Goal: Task Accomplishment & Management: Manage account settings

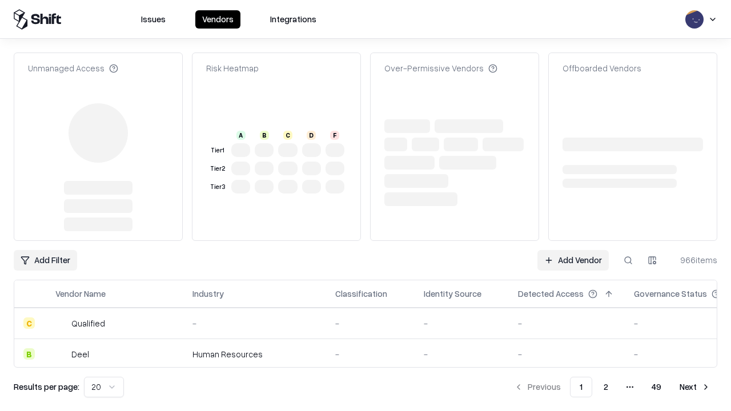
click at [573, 250] on link "Add Vendor" at bounding box center [573, 260] width 71 height 21
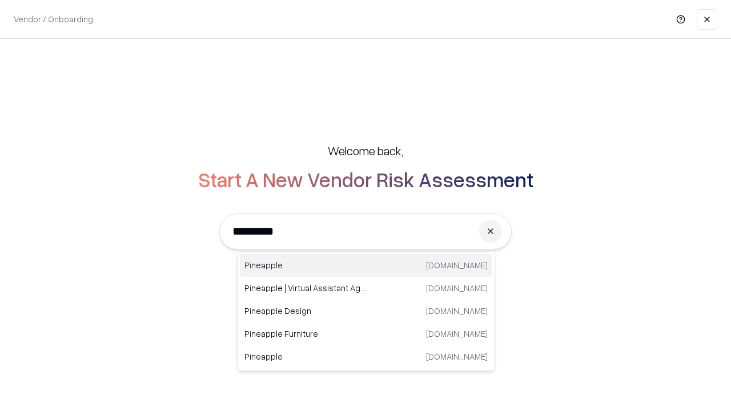
click at [366, 266] on div "Pineapple pineappleenergy.com" at bounding box center [366, 265] width 253 height 23
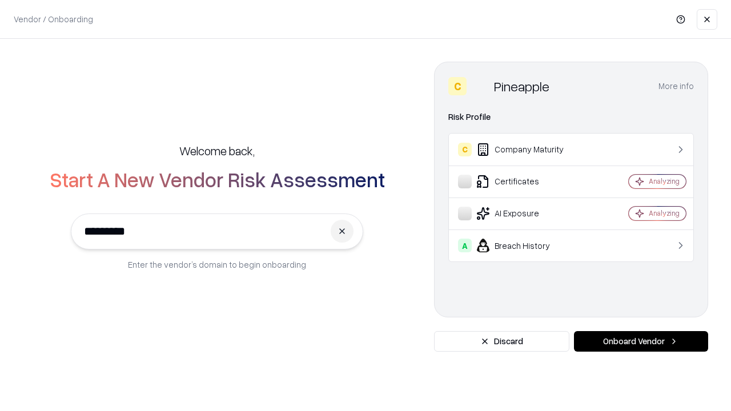
type input "*********"
click at [641, 342] on button "Onboard Vendor" at bounding box center [641, 341] width 134 height 21
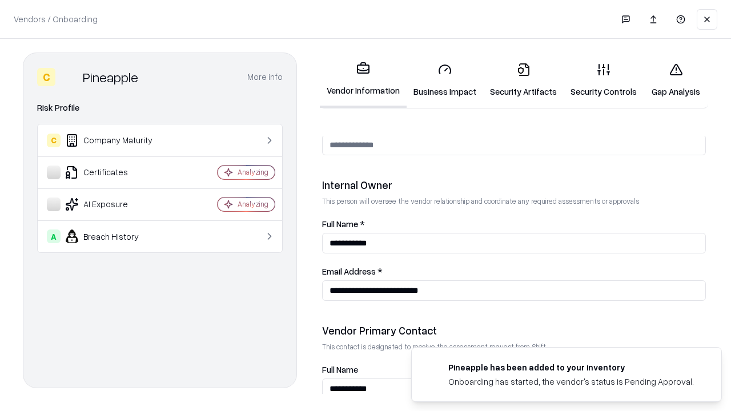
scroll to position [592, 0]
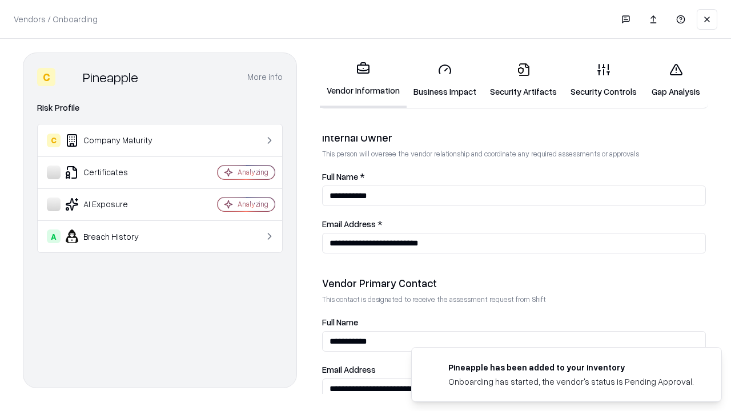
click at [445, 80] on link "Business Impact" at bounding box center [445, 80] width 77 height 53
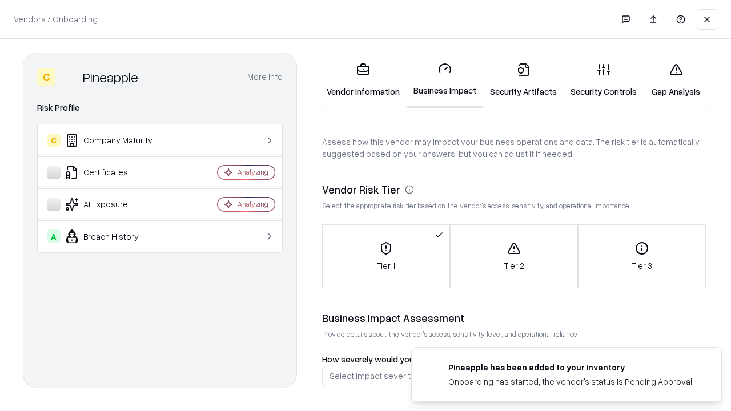
click at [523, 80] on link "Security Artifacts" at bounding box center [523, 80] width 81 height 53
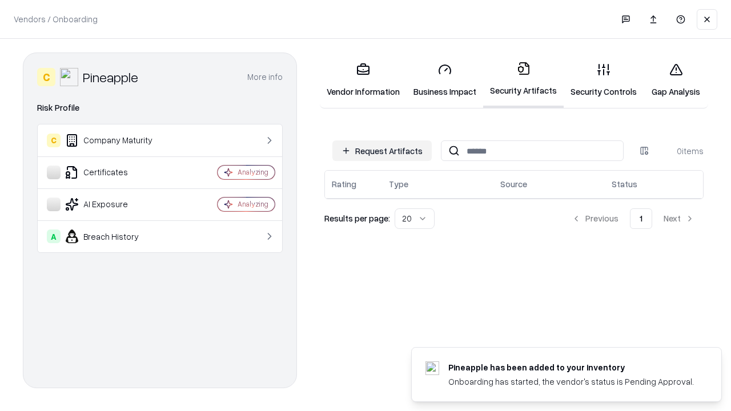
click at [382, 151] on button "Request Artifacts" at bounding box center [382, 151] width 99 height 21
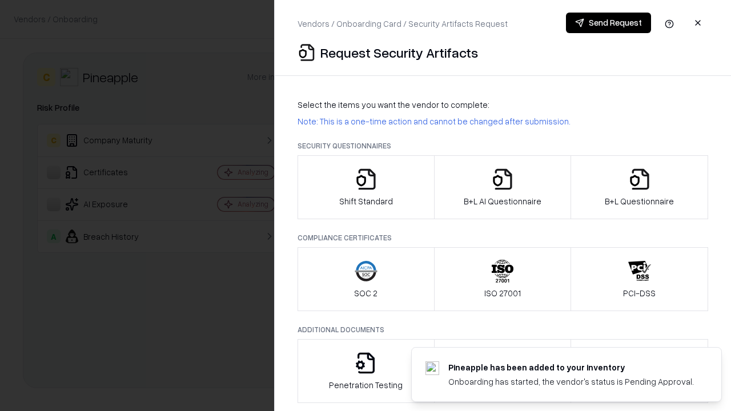
click at [366, 187] on icon "button" at bounding box center [366, 179] width 23 height 23
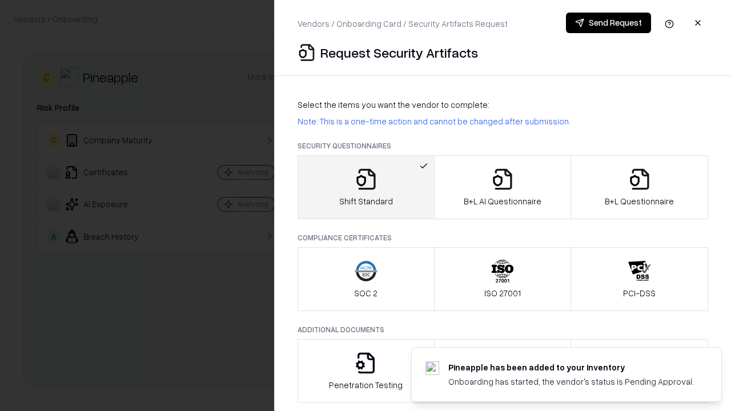
click at [609, 23] on button "Send Request" at bounding box center [608, 23] width 85 height 21
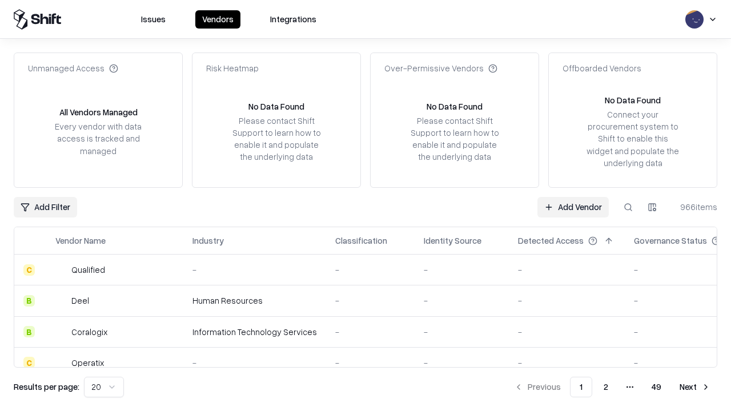
click at [629, 207] on button at bounding box center [628, 207] width 21 height 21
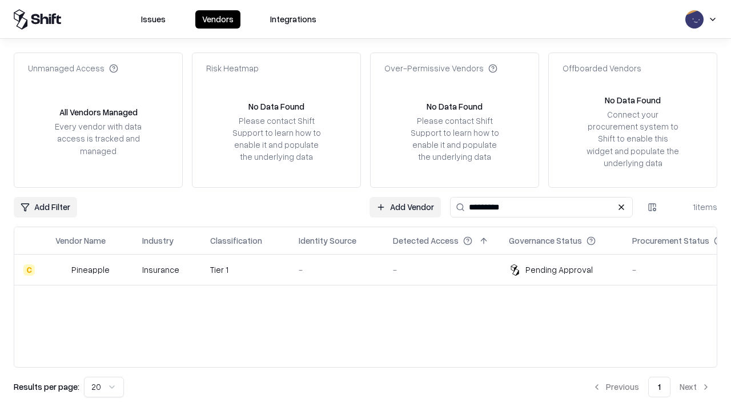
type input "*********"
click at [373, 270] on div "-" at bounding box center [337, 270] width 76 height 12
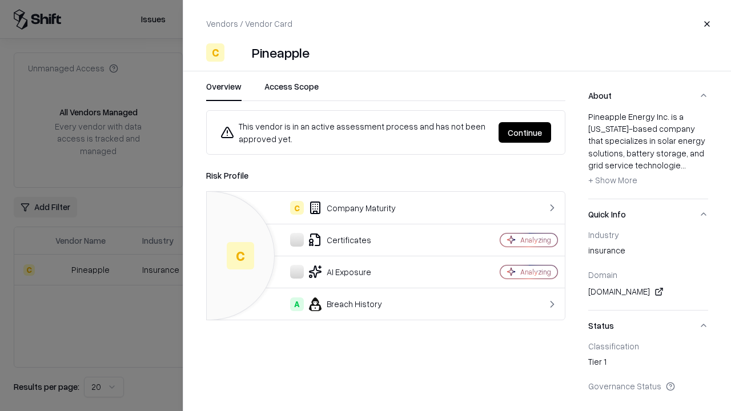
click at [525, 133] on button "Continue" at bounding box center [525, 132] width 53 height 21
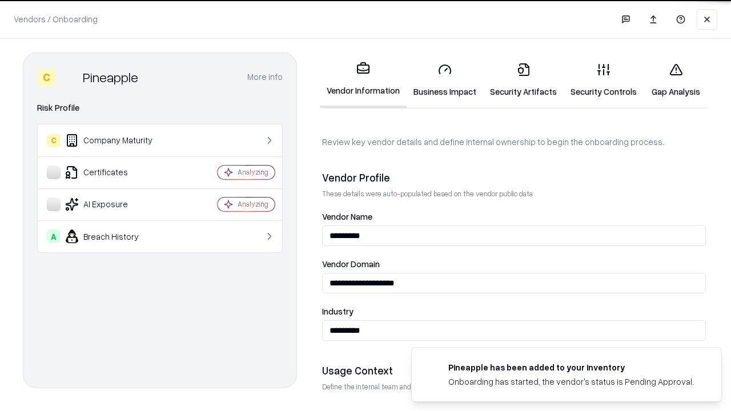
click at [523, 80] on link "Security Artifacts" at bounding box center [523, 80] width 81 height 53
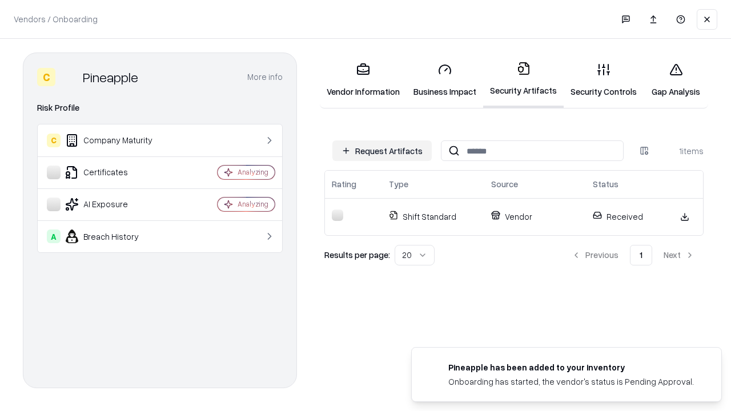
click at [604, 80] on link "Security Controls" at bounding box center [604, 80] width 80 height 53
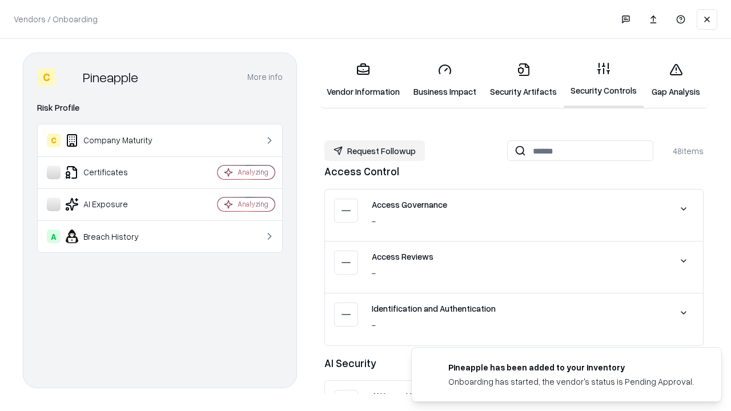
click at [375, 151] on button "Request Followup" at bounding box center [375, 151] width 101 height 21
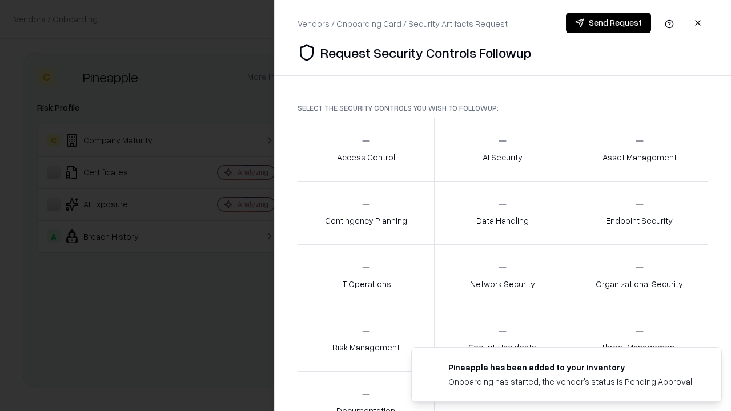
click at [366, 150] on div "Access Control" at bounding box center [366, 149] width 58 height 28
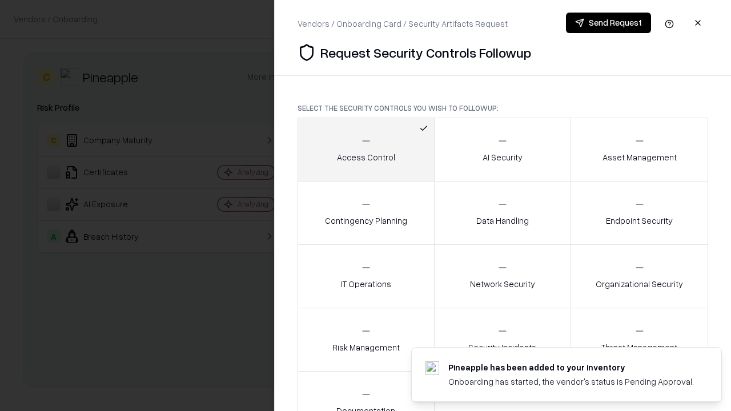
click at [609, 23] on button "Send Request" at bounding box center [608, 23] width 85 height 21
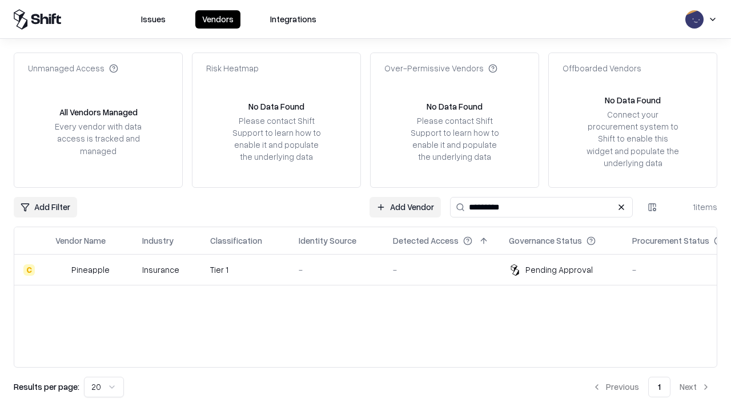
type input "*********"
click at [373, 270] on div "-" at bounding box center [337, 270] width 76 height 12
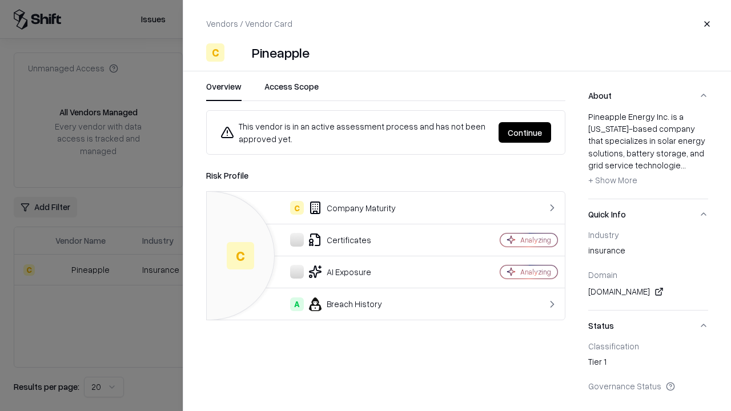
click at [525, 133] on button "Continue" at bounding box center [525, 132] width 53 height 21
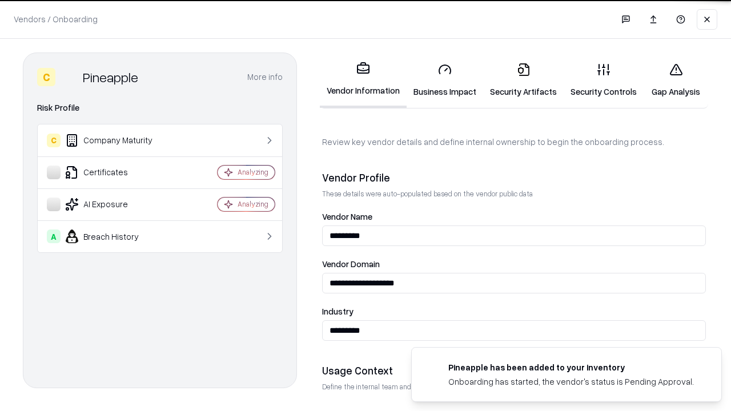
click at [676, 80] on link "Gap Analysis" at bounding box center [676, 80] width 65 height 53
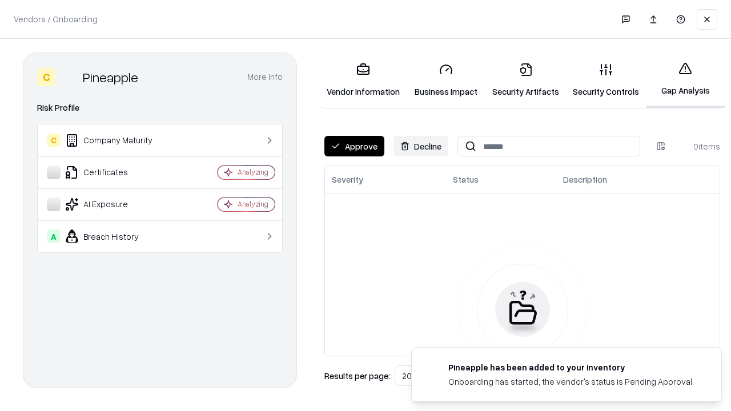
click at [354, 146] on button "Approve" at bounding box center [355, 146] width 60 height 21
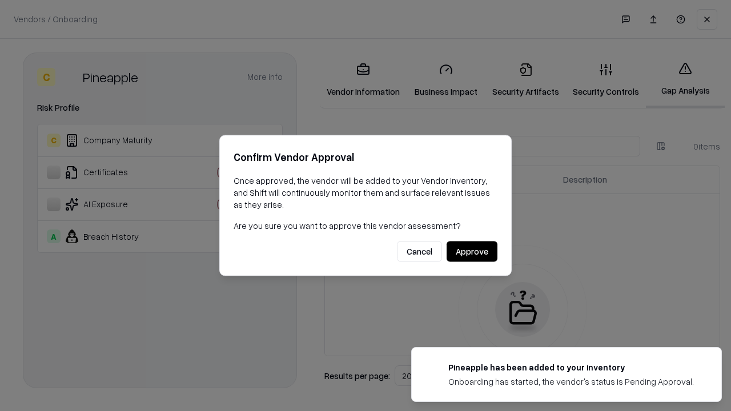
click at [472, 251] on button "Approve" at bounding box center [472, 252] width 51 height 21
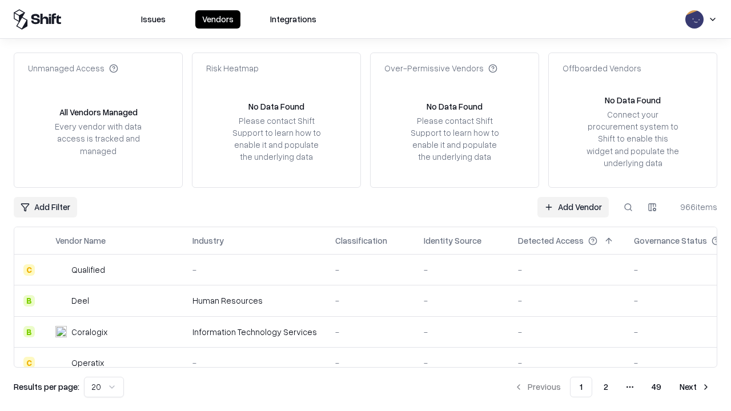
type input "*********"
click at [573, 207] on link "Add Vendor" at bounding box center [573, 207] width 71 height 21
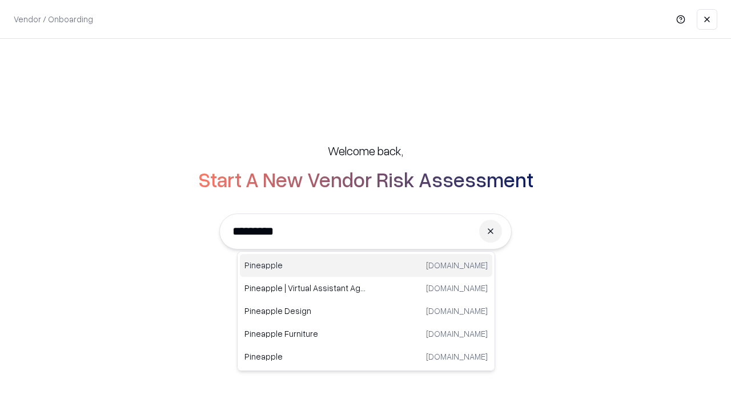
click at [366, 266] on div "Pineapple [DOMAIN_NAME]" at bounding box center [366, 265] width 253 height 23
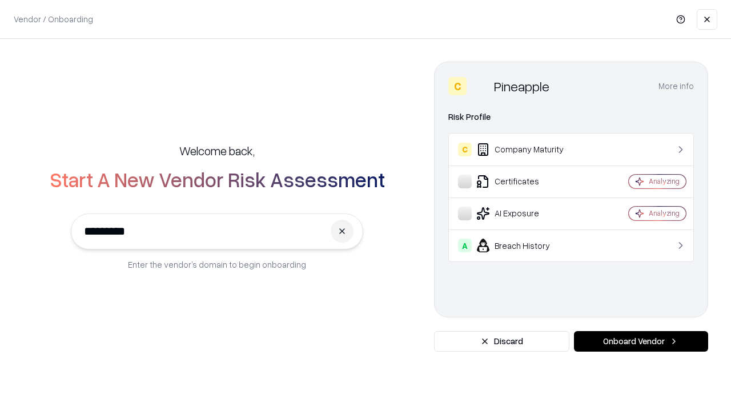
type input "*********"
click at [641, 342] on button "Onboard Vendor" at bounding box center [641, 341] width 134 height 21
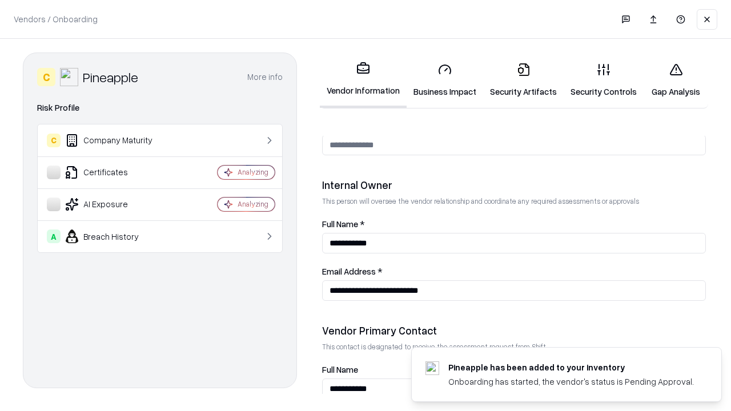
scroll to position [592, 0]
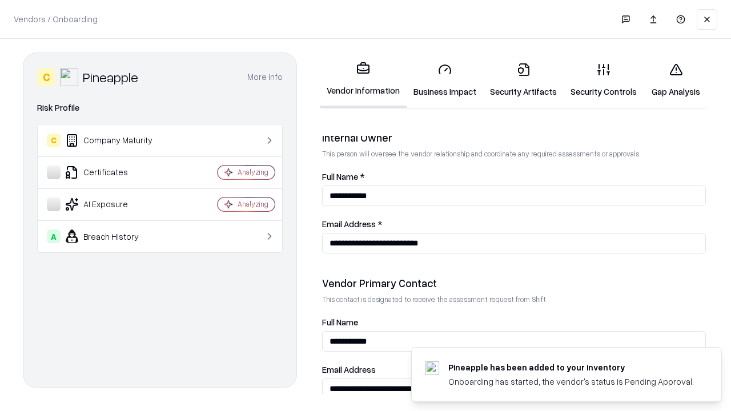
click at [676, 80] on link "Gap Analysis" at bounding box center [676, 80] width 65 height 53
